Goal: Find specific page/section: Find specific page/section

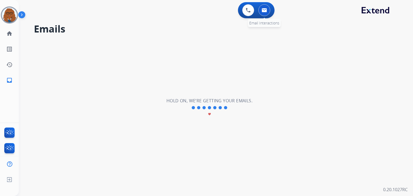
click at [267, 11] on button at bounding box center [265, 10] width 12 height 12
